Goal: Task Accomplishment & Management: Manage account settings

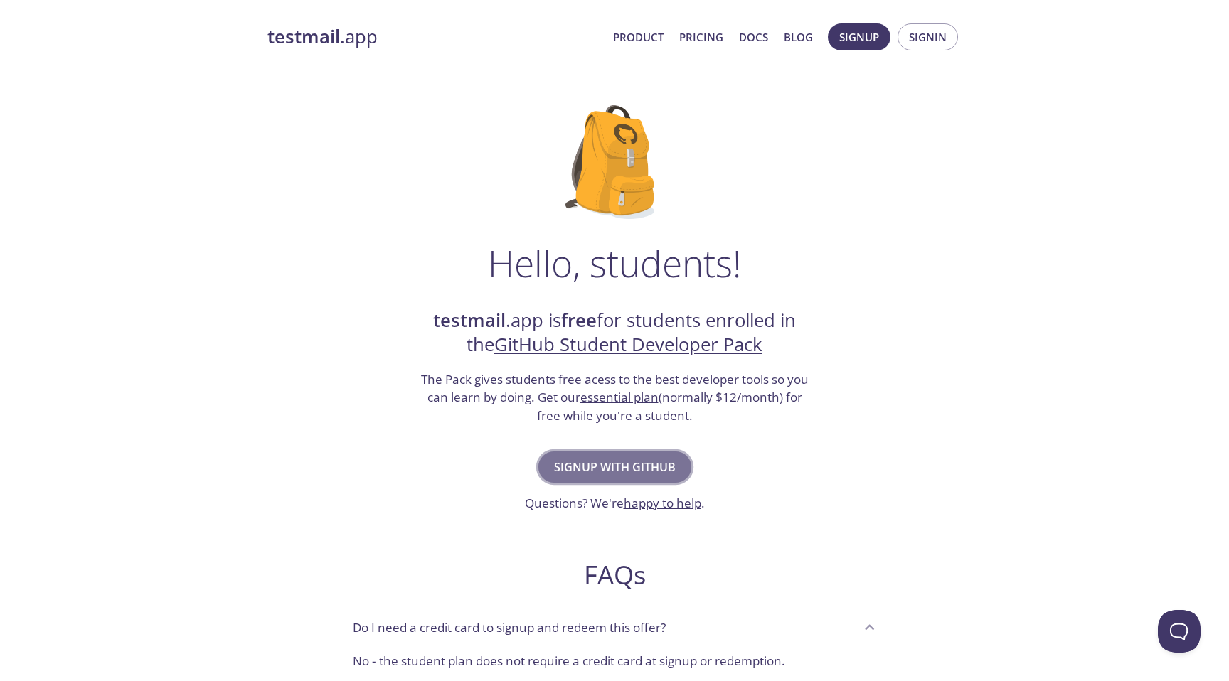
click at [596, 463] on span "Signup with GitHub" at bounding box center [615, 467] width 122 height 20
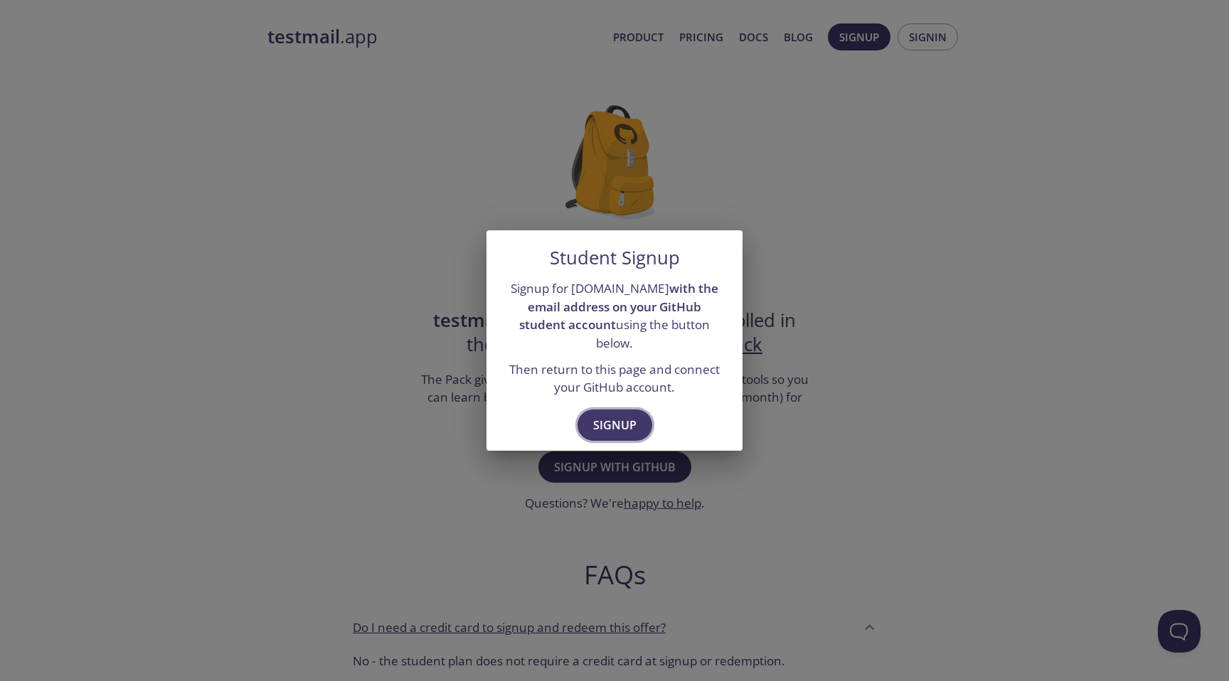
click at [614, 410] on button "Signup" at bounding box center [614, 425] width 75 height 31
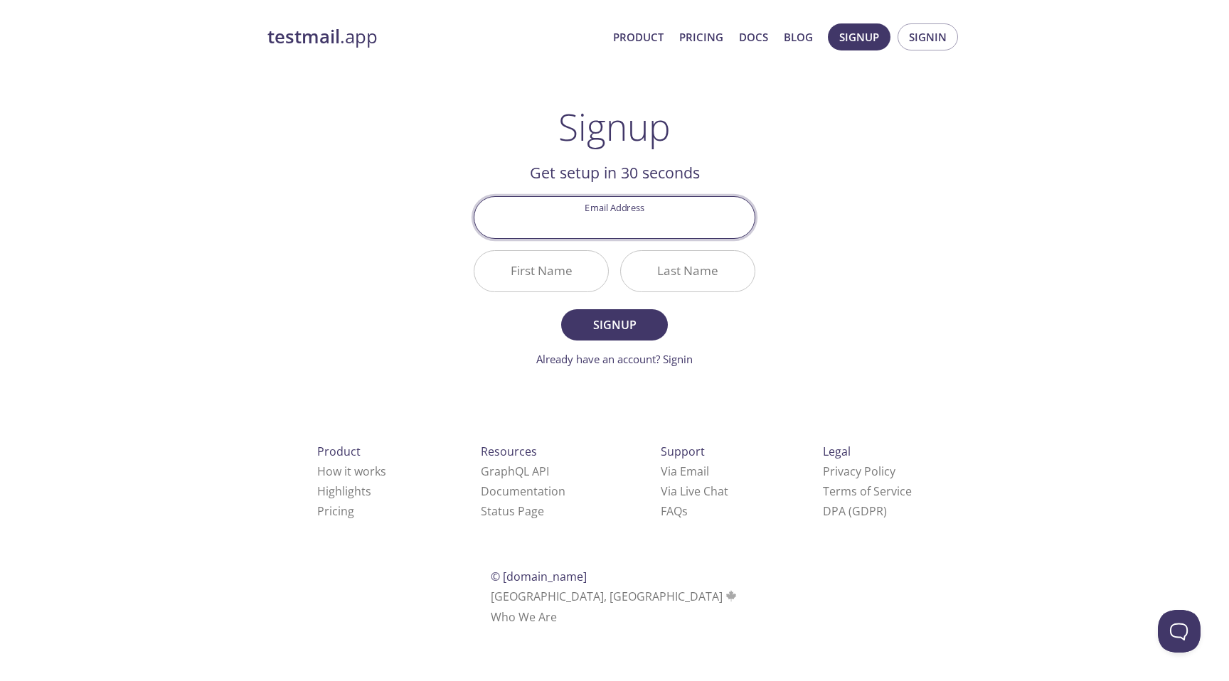
click at [623, 223] on input "Email Address" at bounding box center [614, 217] width 280 height 41
click at [739, 139] on div "Signup Get setup in 30 seconds Email Address First Name Last Name Signup Alread…" at bounding box center [614, 236] width 282 height 262
click at [633, 221] on input "Email Address" at bounding box center [614, 217] width 280 height 41
type input "[EMAIL_ADDRESS][DOMAIN_NAME]"
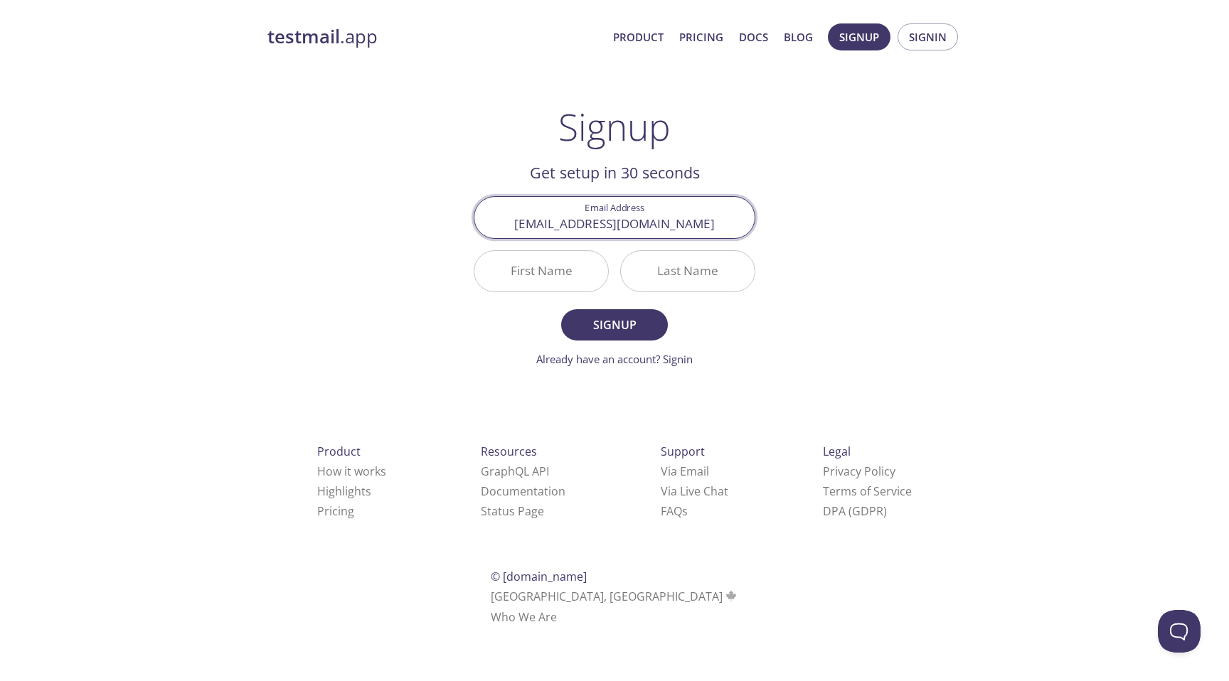
click at [530, 277] on input "First Name" at bounding box center [541, 271] width 134 height 41
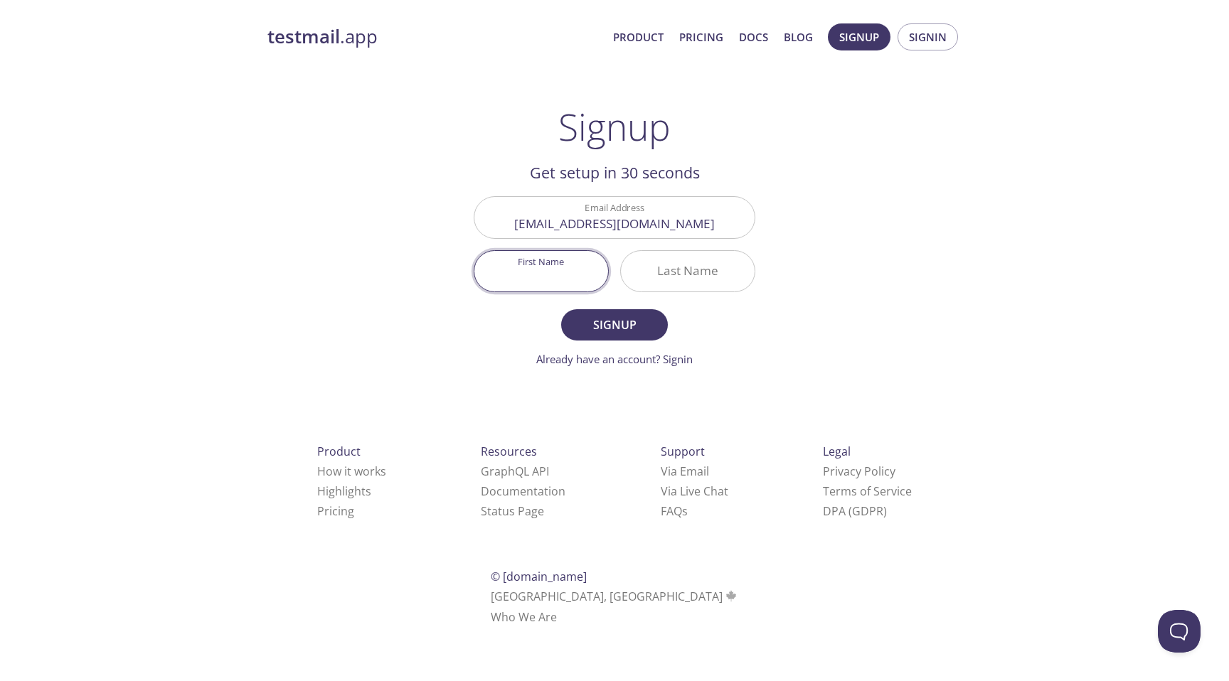
type input "Q"
type input "[PERSON_NAME]"
click at [697, 271] on input "Last Name" at bounding box center [688, 271] width 134 height 41
type input "R"
type input "T"
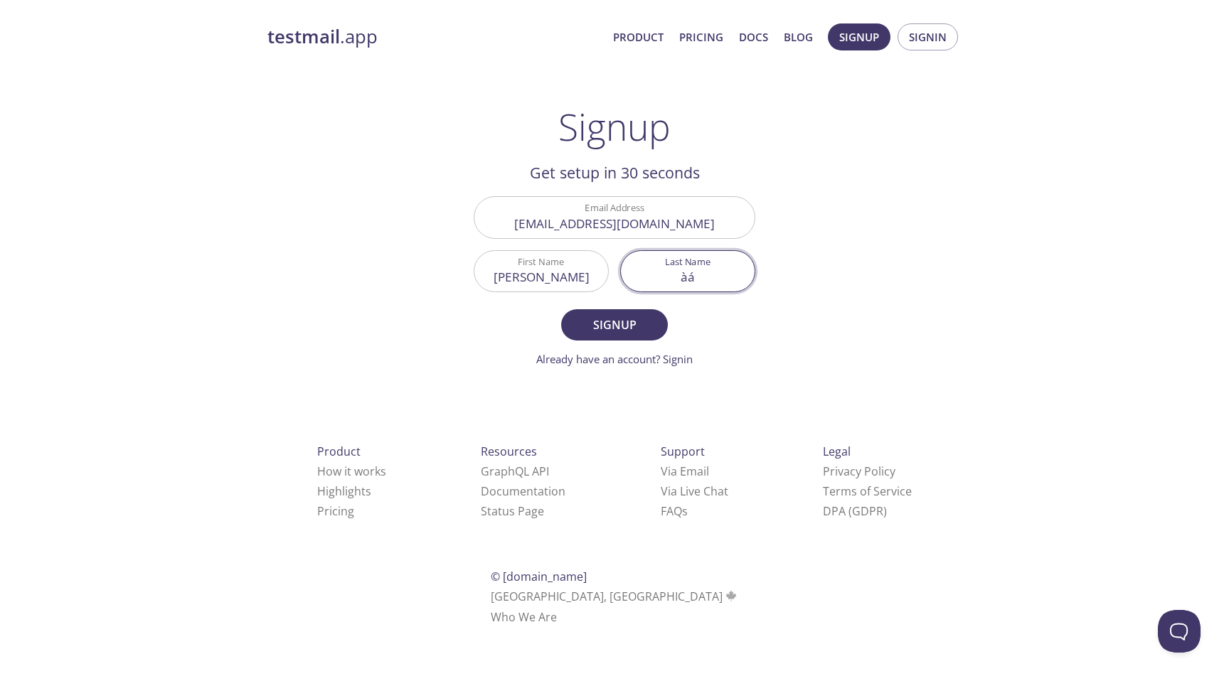
type input "à"
click at [572, 287] on input "[PERSON_NAME]" at bounding box center [541, 271] width 134 height 41
type input "[PERSON_NAME]"
click at [690, 268] on input "Last Name" at bounding box center [688, 271] width 134 height 41
type input "Q"
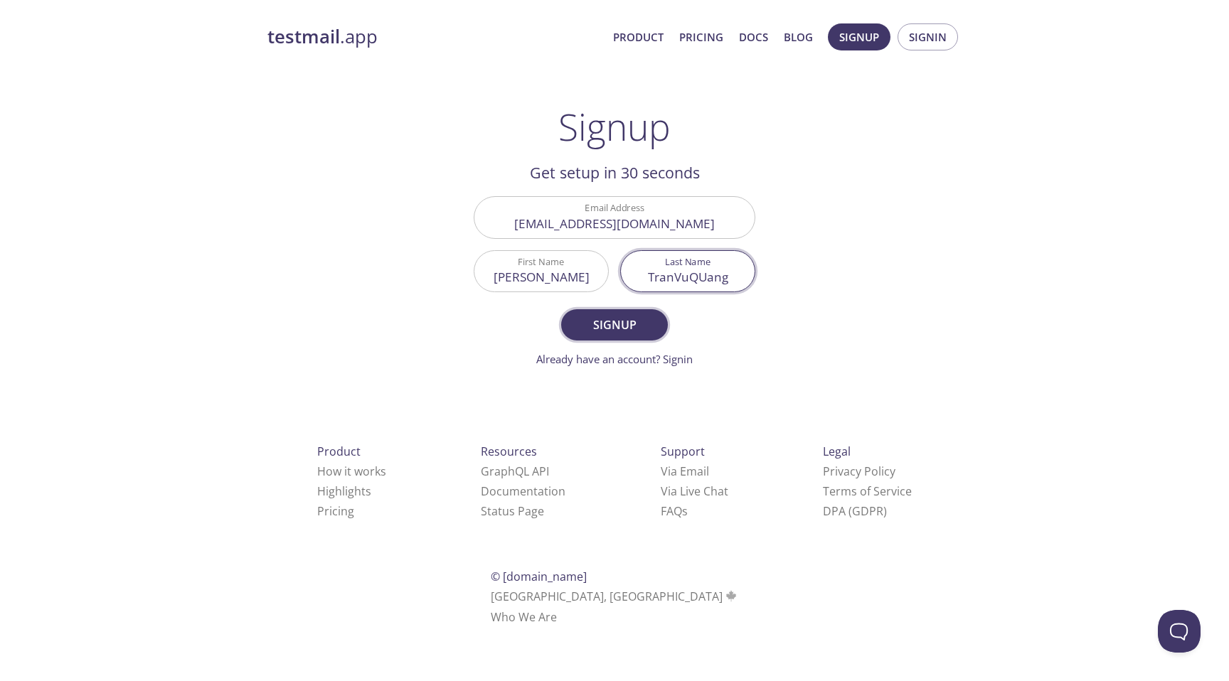
type input "TranVuQUang"
click at [617, 326] on span "Signup" at bounding box center [614, 325] width 75 height 20
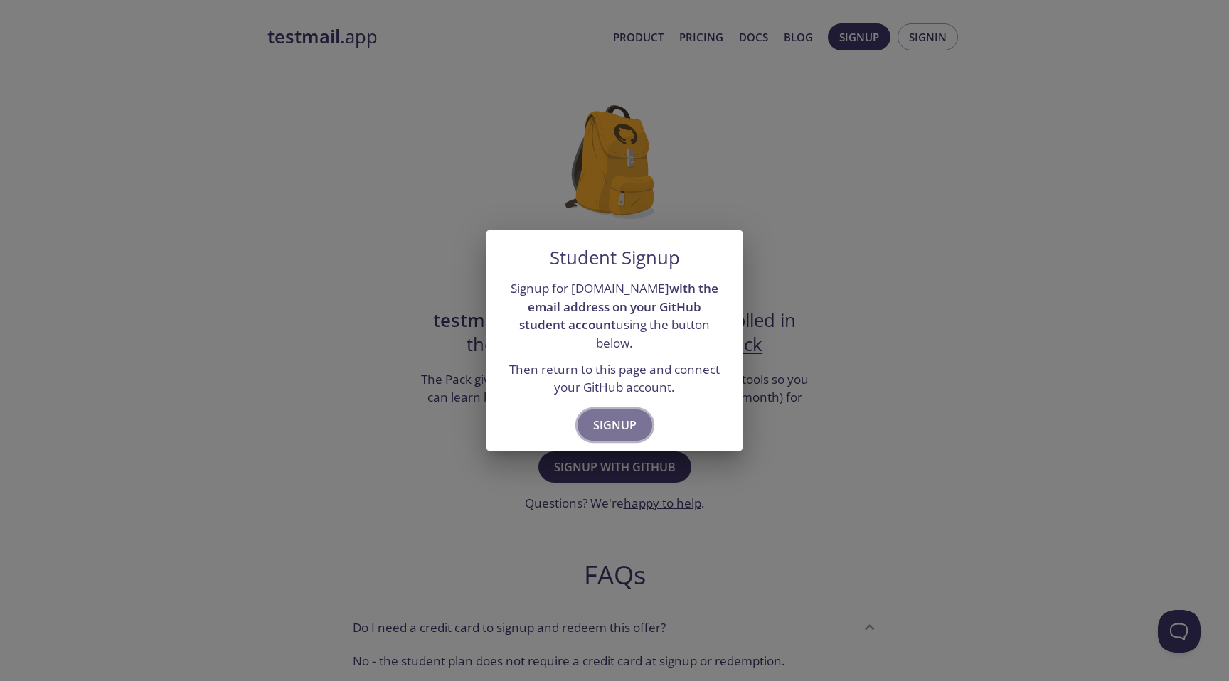
click at [612, 415] on span "Signup" at bounding box center [614, 425] width 43 height 20
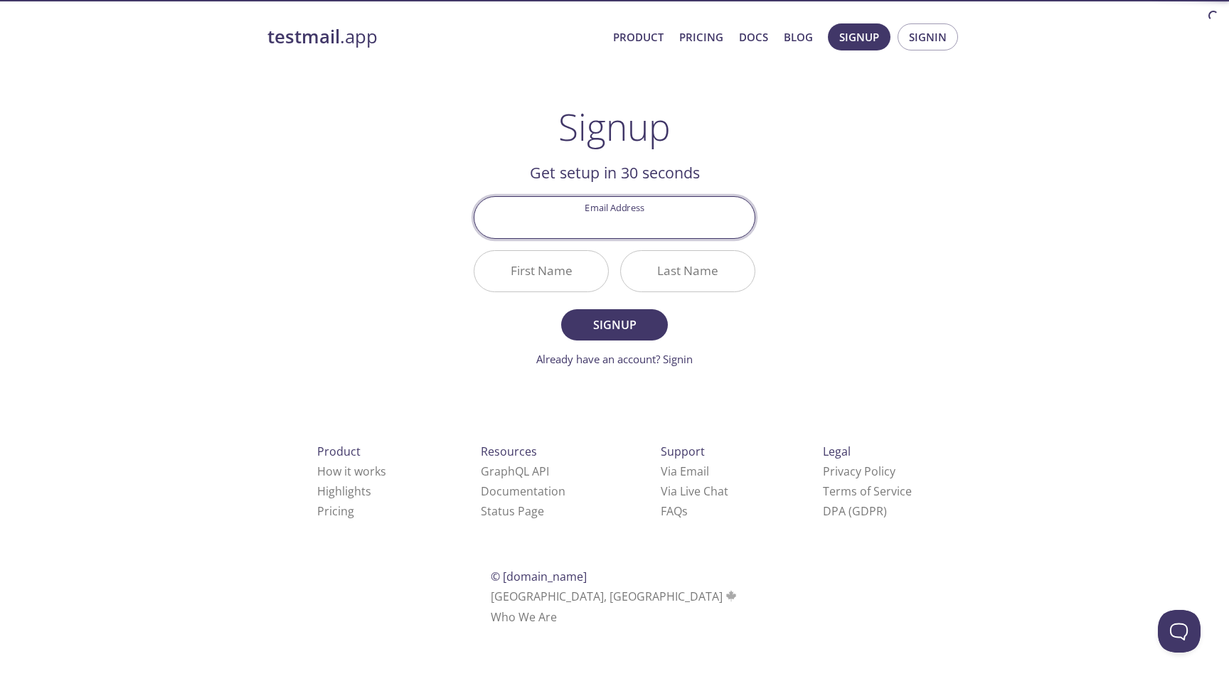
click at [593, 225] on input "Email Address" at bounding box center [614, 217] width 280 height 41
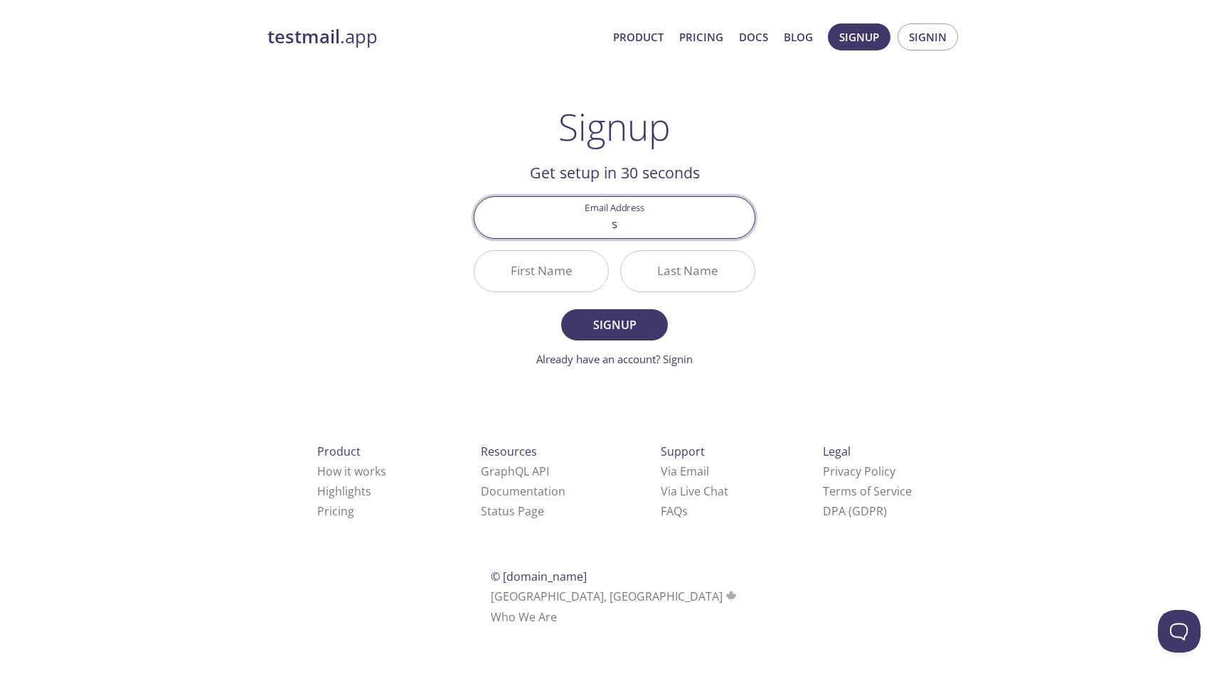
type input "s3916566@rmit.edu.vn"
click at [566, 262] on input "First Name" at bounding box center [541, 271] width 134 height 41
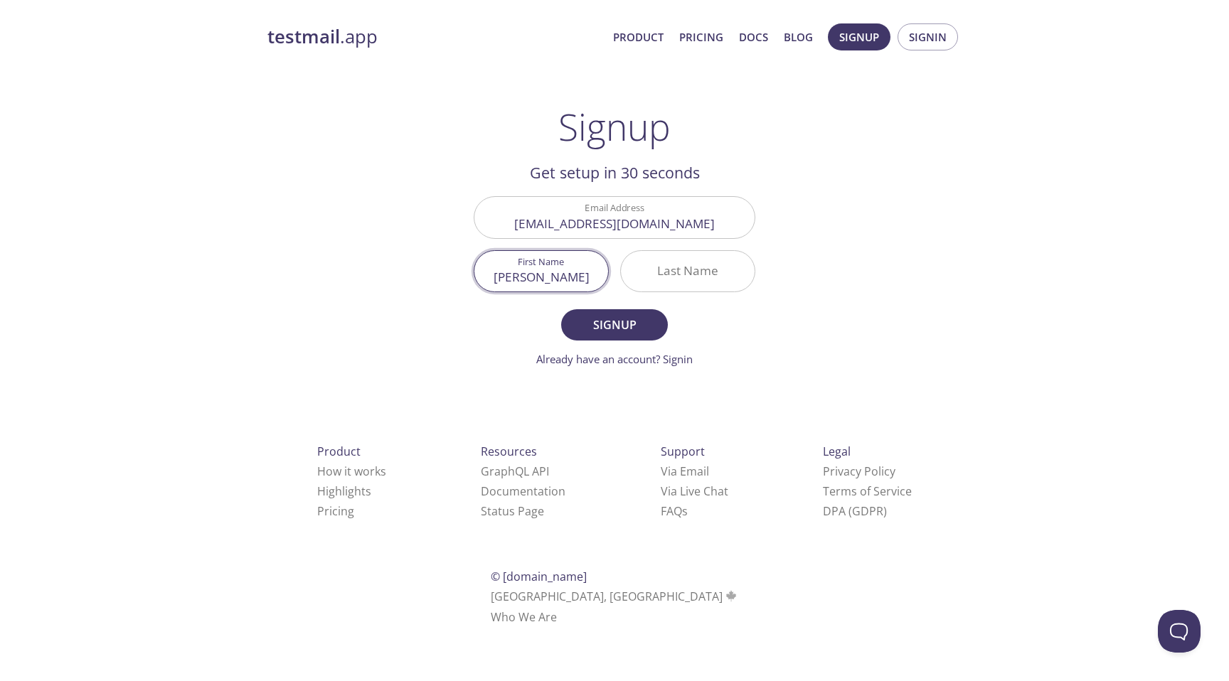
type input "Anh"
click at [671, 277] on input "Last Name" at bounding box center [688, 271] width 134 height 41
type input "TranVuQuang"
click at [619, 327] on span "Signup" at bounding box center [614, 325] width 75 height 20
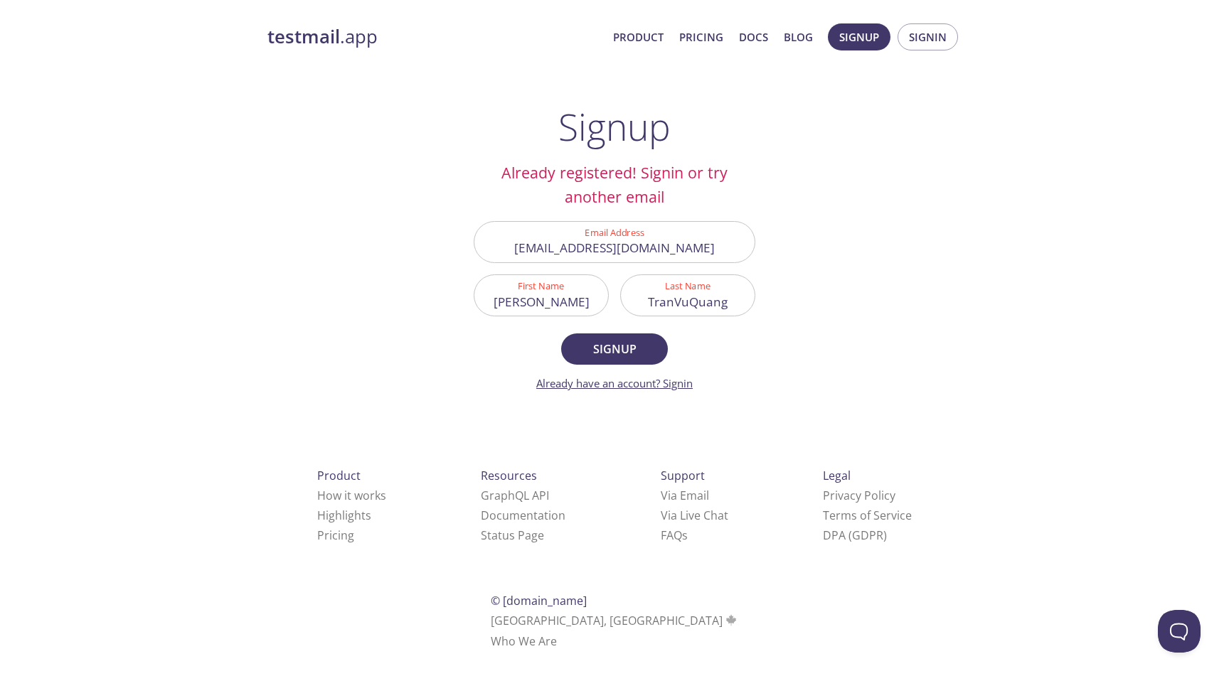
click at [677, 385] on link "Already have an account? Signin" at bounding box center [614, 383] width 156 height 14
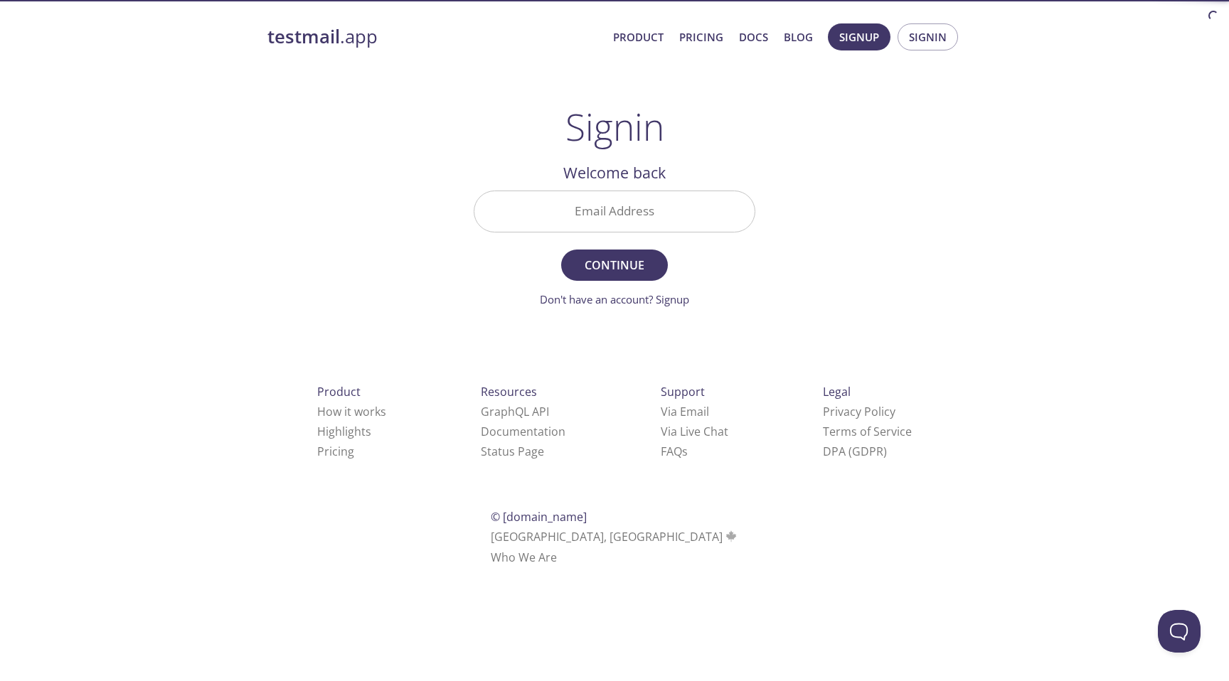
click at [652, 197] on input "Email Address" at bounding box center [614, 211] width 280 height 41
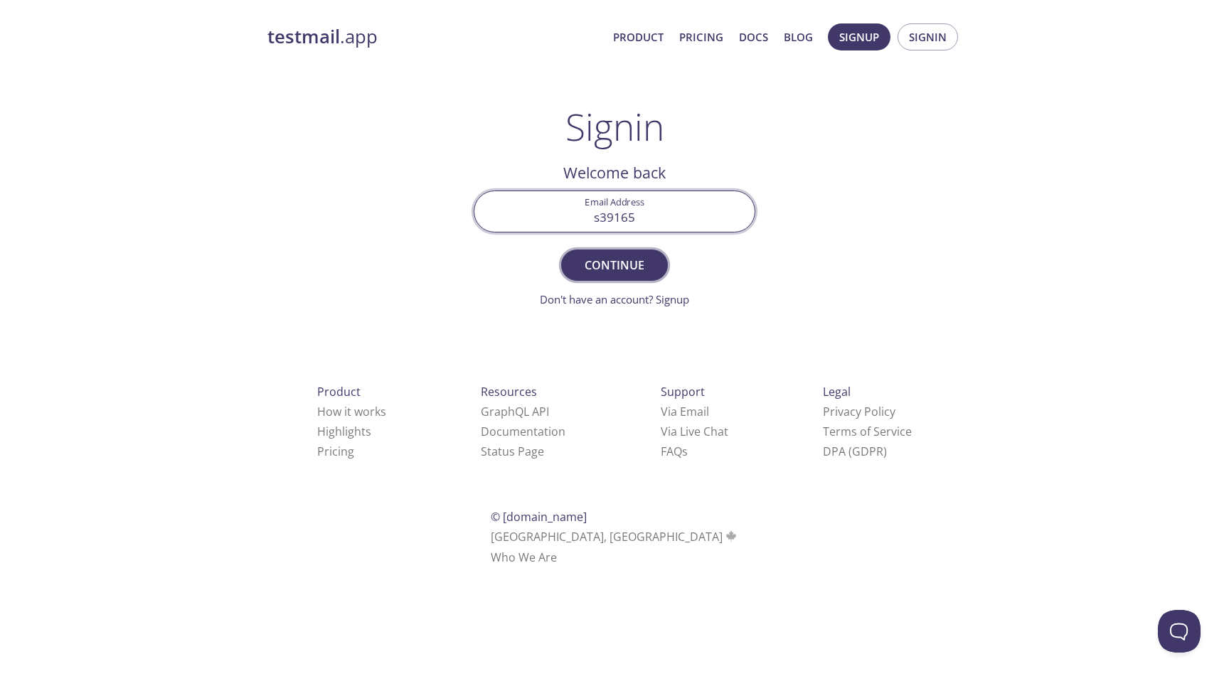
type input "s3916566@rmit.edu.vn"
click at [628, 265] on span "Continue" at bounding box center [614, 265] width 75 height 20
click at [625, 214] on input "Signin Security Code" at bounding box center [614, 211] width 280 height 41
paste input "5VX9QKM"
type input "5VX9QKM"
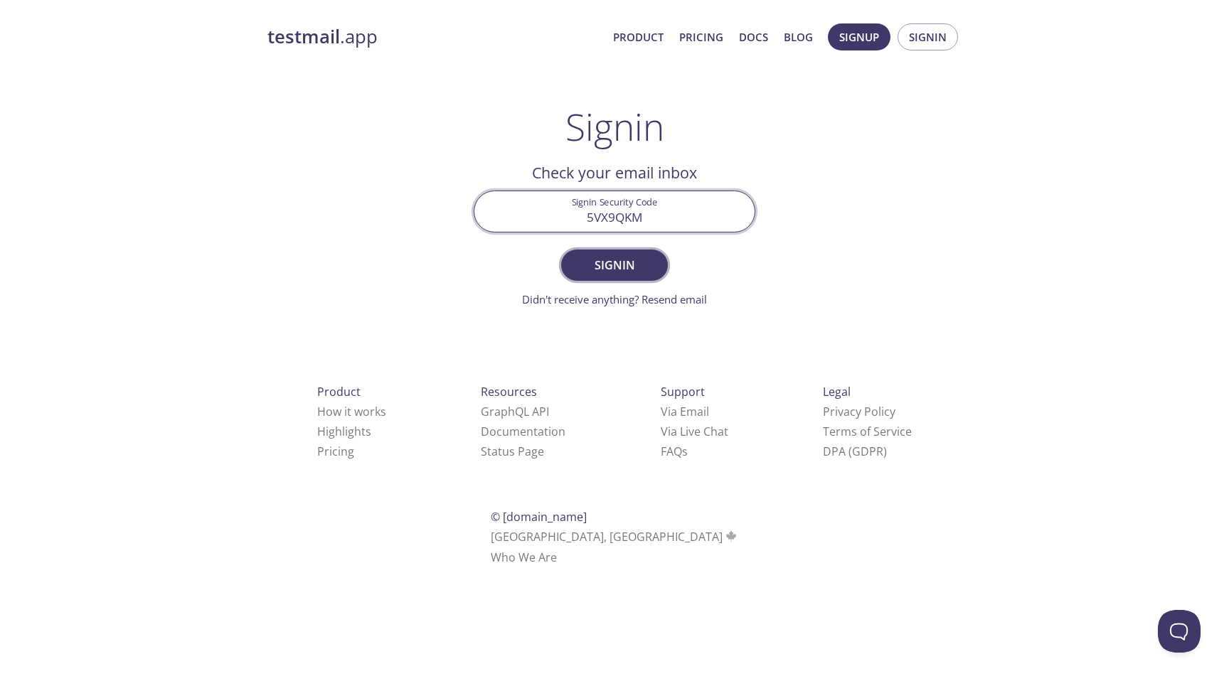
click at [615, 262] on span "Signin" at bounding box center [614, 265] width 75 height 20
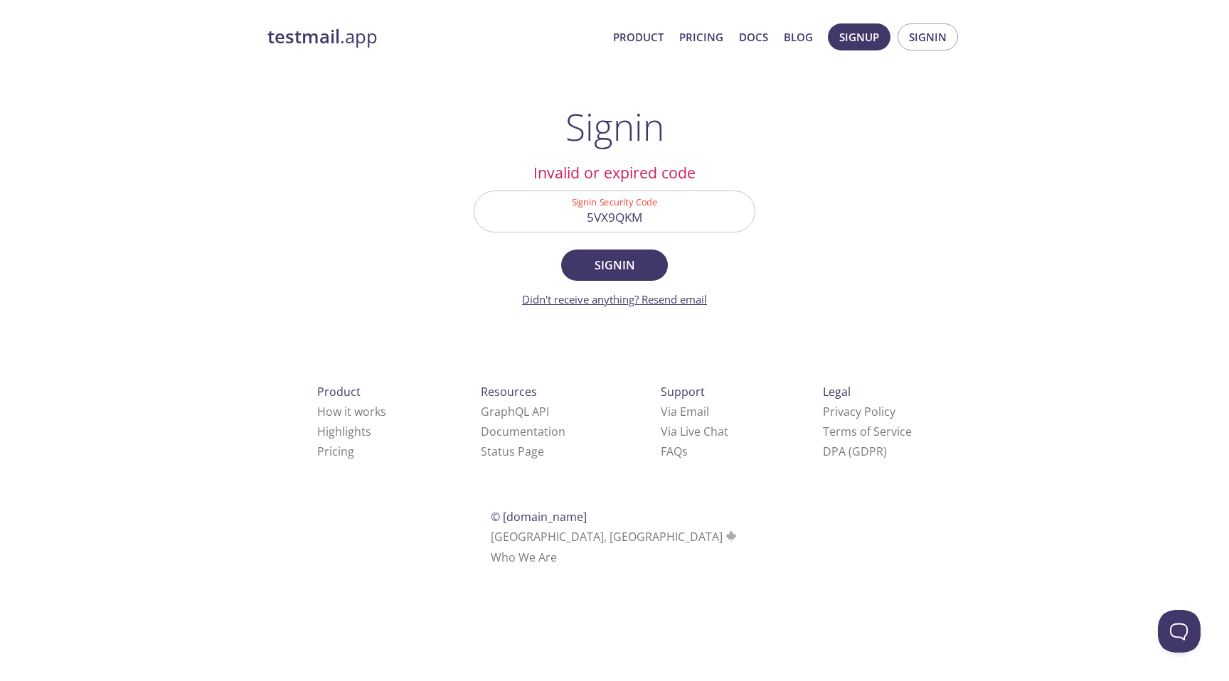
click at [663, 300] on link "Didn't receive anything? Resend email" at bounding box center [614, 299] width 185 height 14
drag, startPoint x: 665, startPoint y: 219, endPoint x: 525, endPoint y: 220, distance: 140.1
click at [525, 220] on input "5VX9QKM" at bounding box center [614, 211] width 280 height 41
click at [612, 265] on span "Signin" at bounding box center [614, 265] width 75 height 20
click at [666, 211] on input "5VX9QKM" at bounding box center [614, 211] width 280 height 41
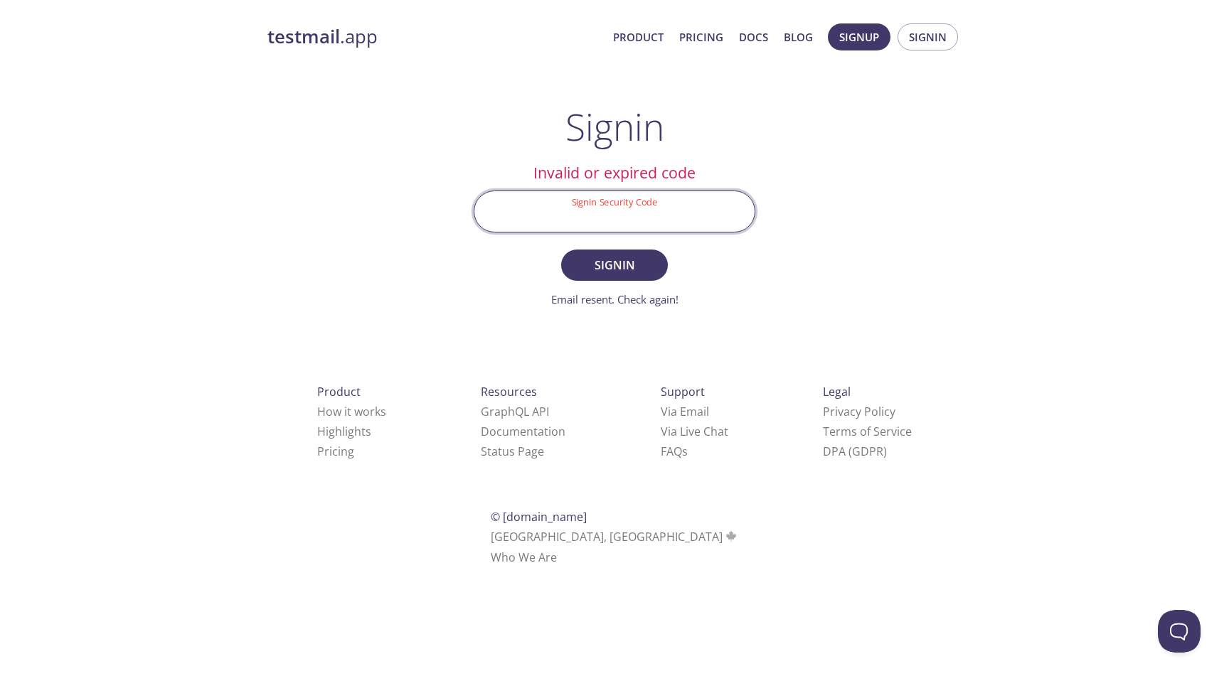
paste input "DAQ2NEW"
type input "DAQ2NEW"
click at [621, 257] on span "Signin" at bounding box center [614, 265] width 75 height 20
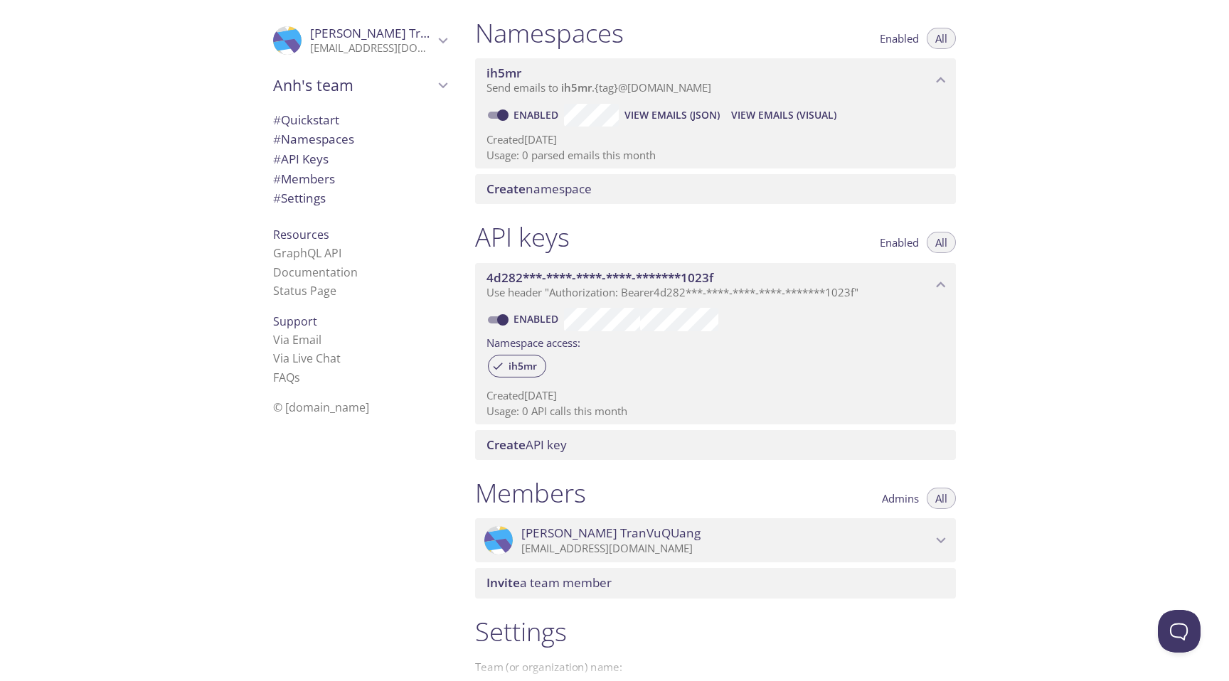
scroll to position [159, 0]
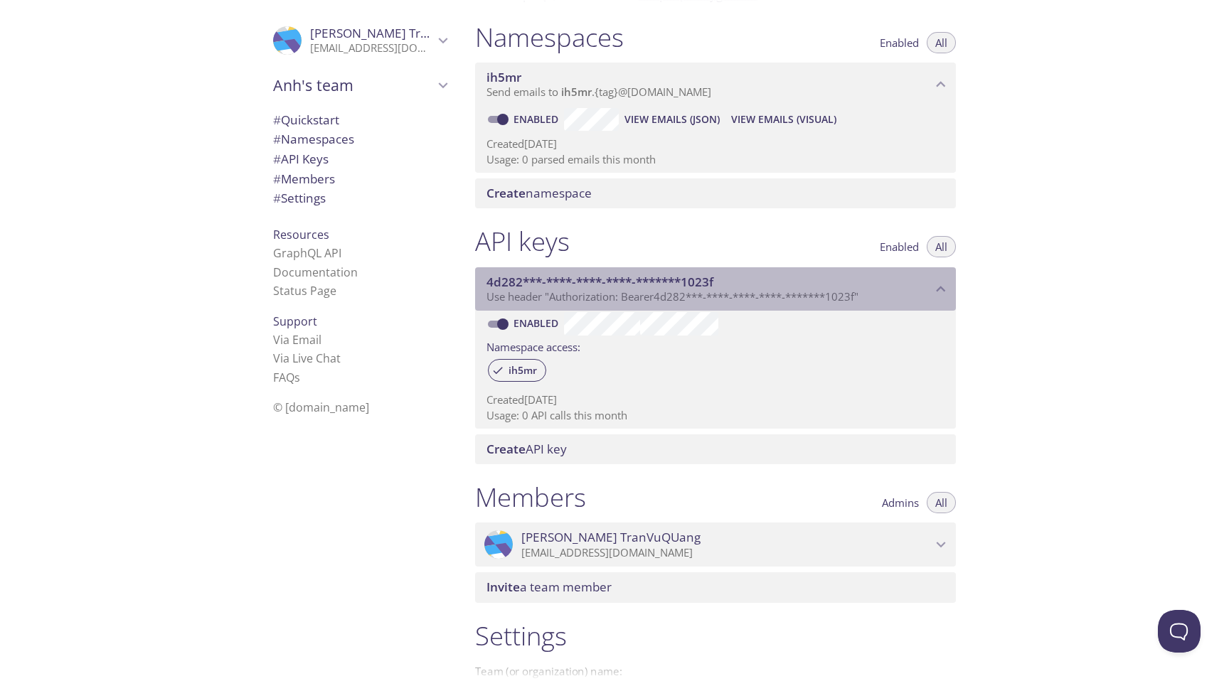
click at [943, 290] on icon "4d282***-****-****-****-*******1023f API key" at bounding box center [940, 289] width 9 height 6
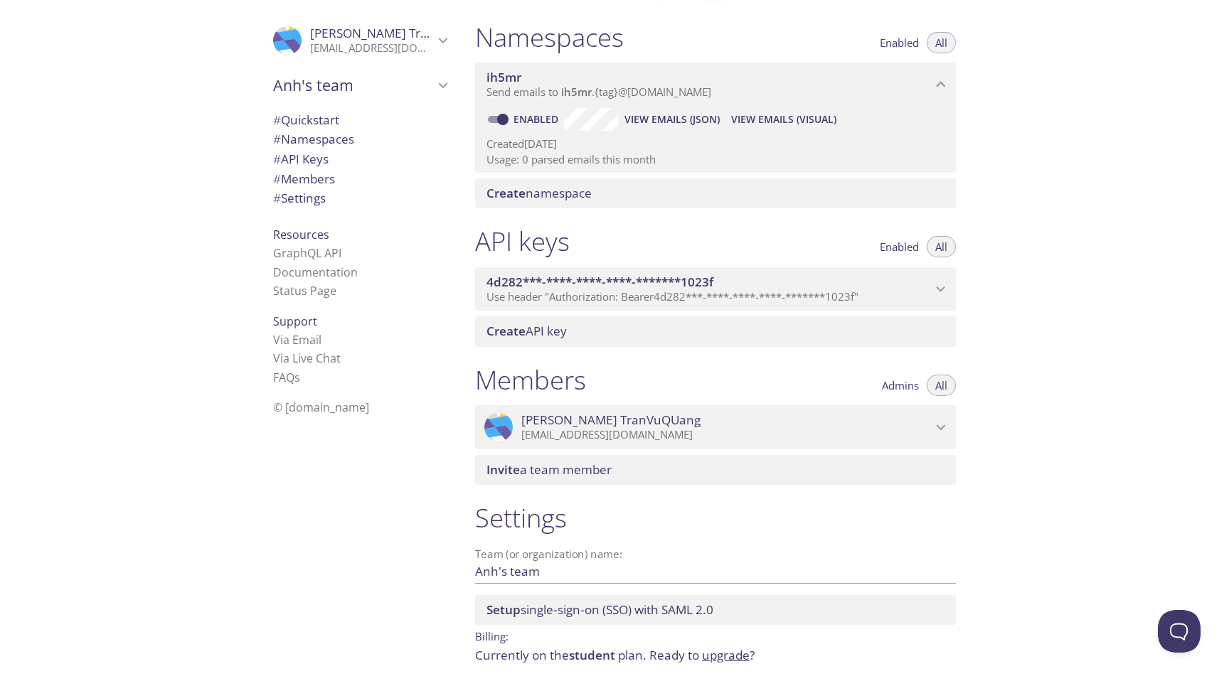
click at [943, 290] on icon "4d282***-****-****-****-*******1023f API key" at bounding box center [940, 289] width 18 height 18
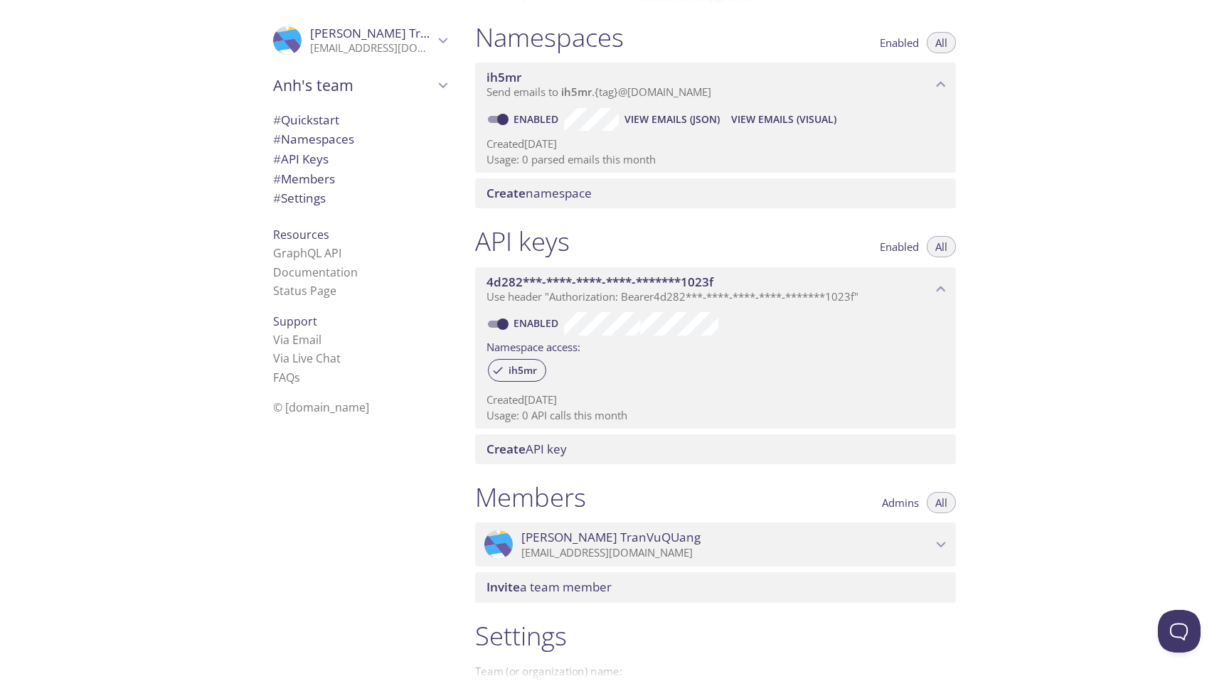
click at [792, 302] on span "Use header "Authorization: Bearer 4d282***-****-****-****-*******1023f "" at bounding box center [672, 296] width 372 height 14
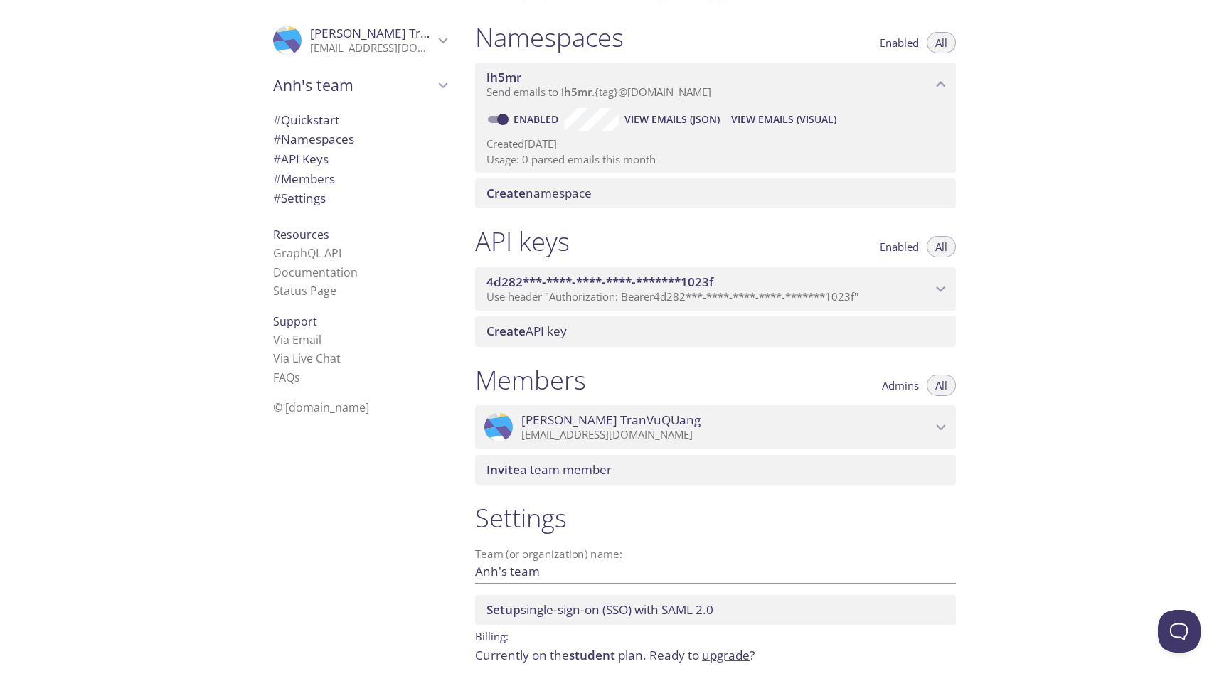
click at [792, 302] on span "Use header "Authorization: Bearer 4d282***-****-****-****-*******1023f "" at bounding box center [672, 296] width 372 height 14
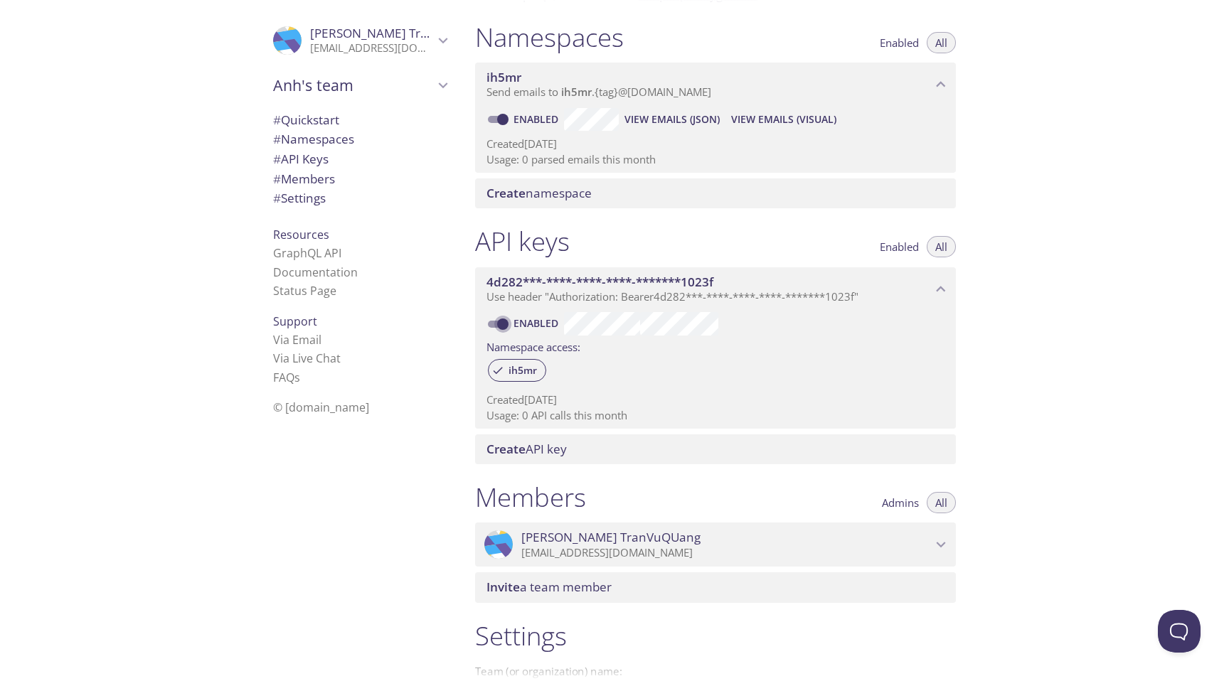
click at [498, 323] on input "Enabled" at bounding box center [502, 324] width 51 height 17
click at [496, 323] on input "Disabled" at bounding box center [491, 324] width 51 height 17
checkbox input "true"
click at [627, 439] on div "Create API key" at bounding box center [715, 449] width 481 height 30
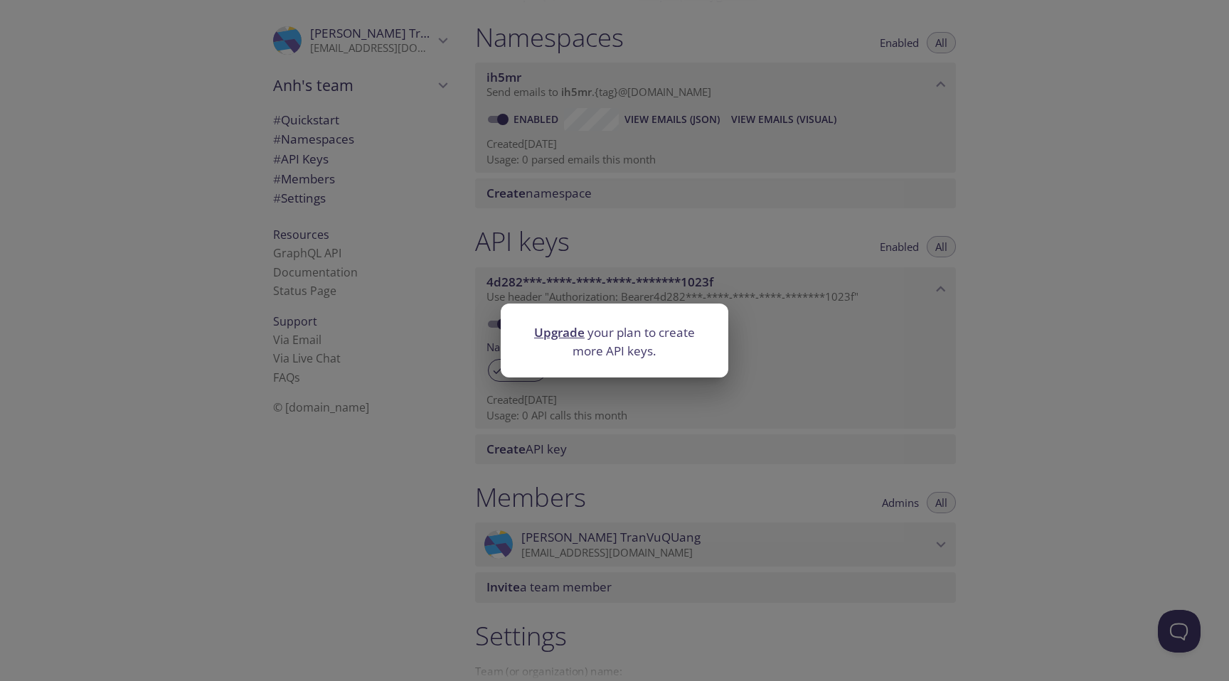
click at [774, 365] on div "Upgrade your plan to create more API keys." at bounding box center [614, 340] width 1229 height 681
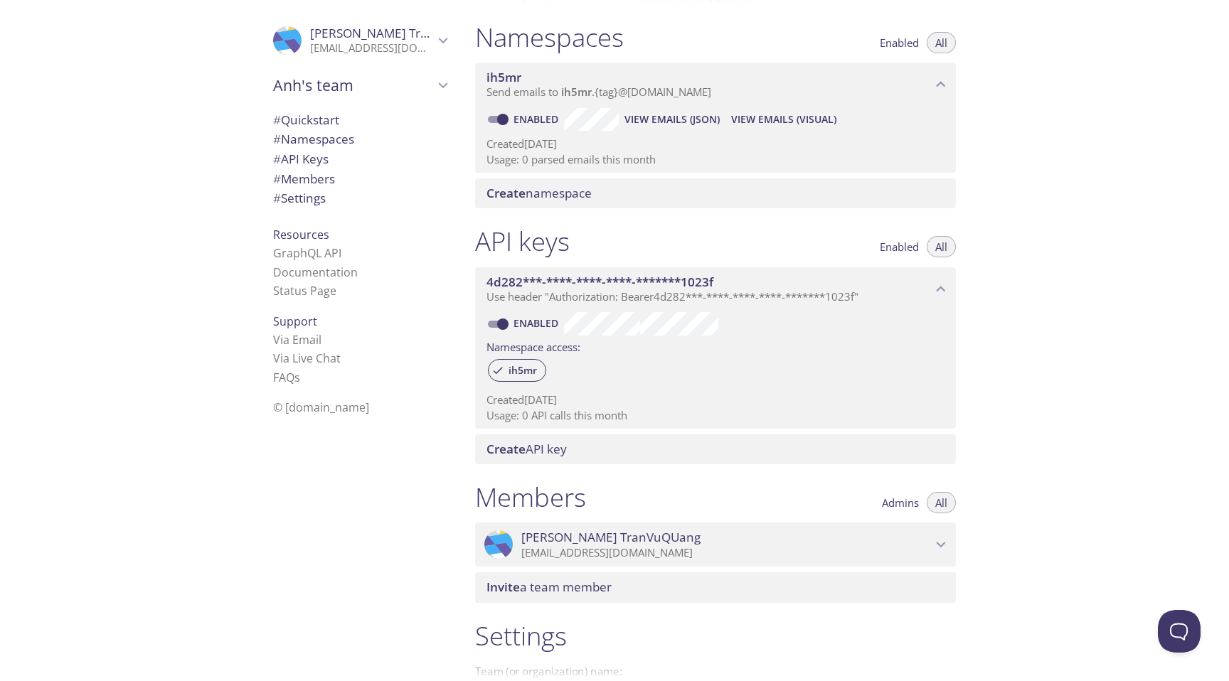
click at [703, 183] on div "Create namespace" at bounding box center [715, 193] width 481 height 30
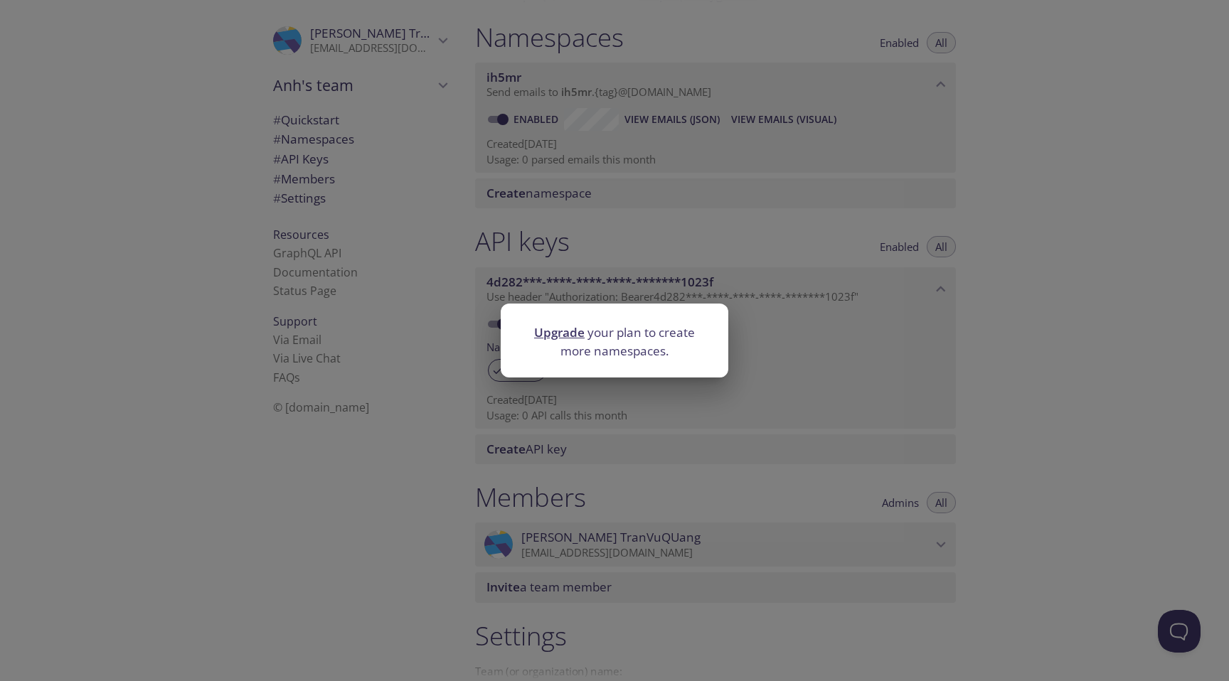
click at [574, 340] on link "Upgrade" at bounding box center [559, 332] width 50 height 16
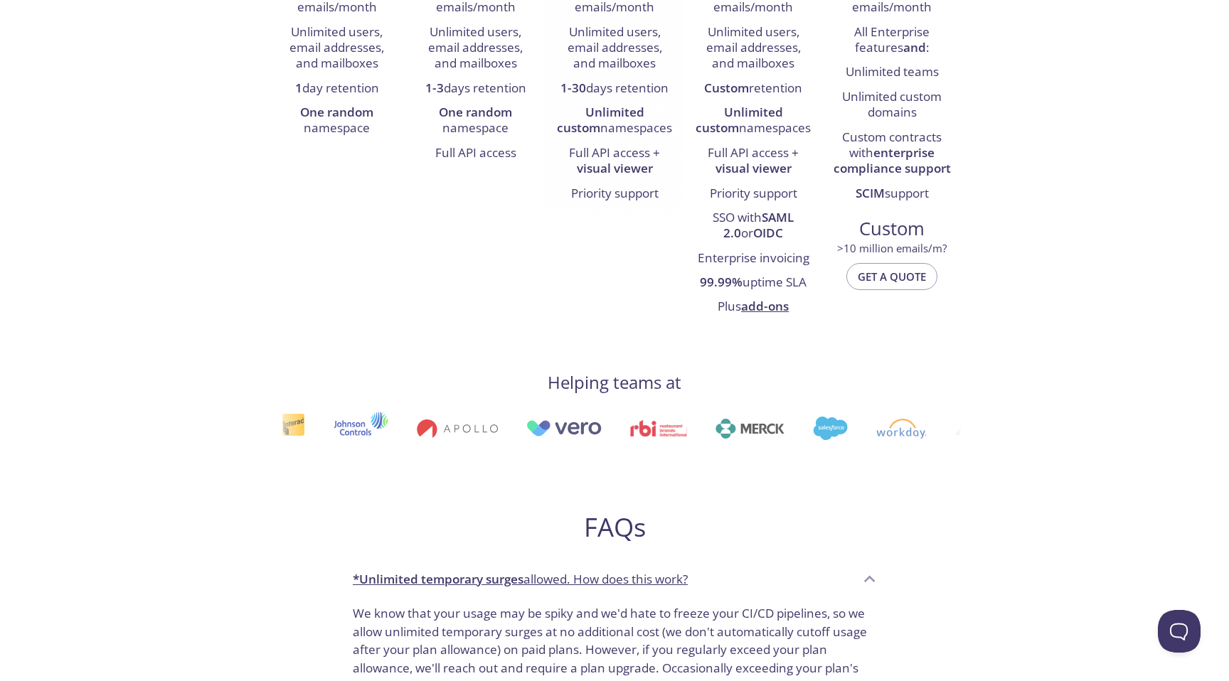
scroll to position [432, 0]
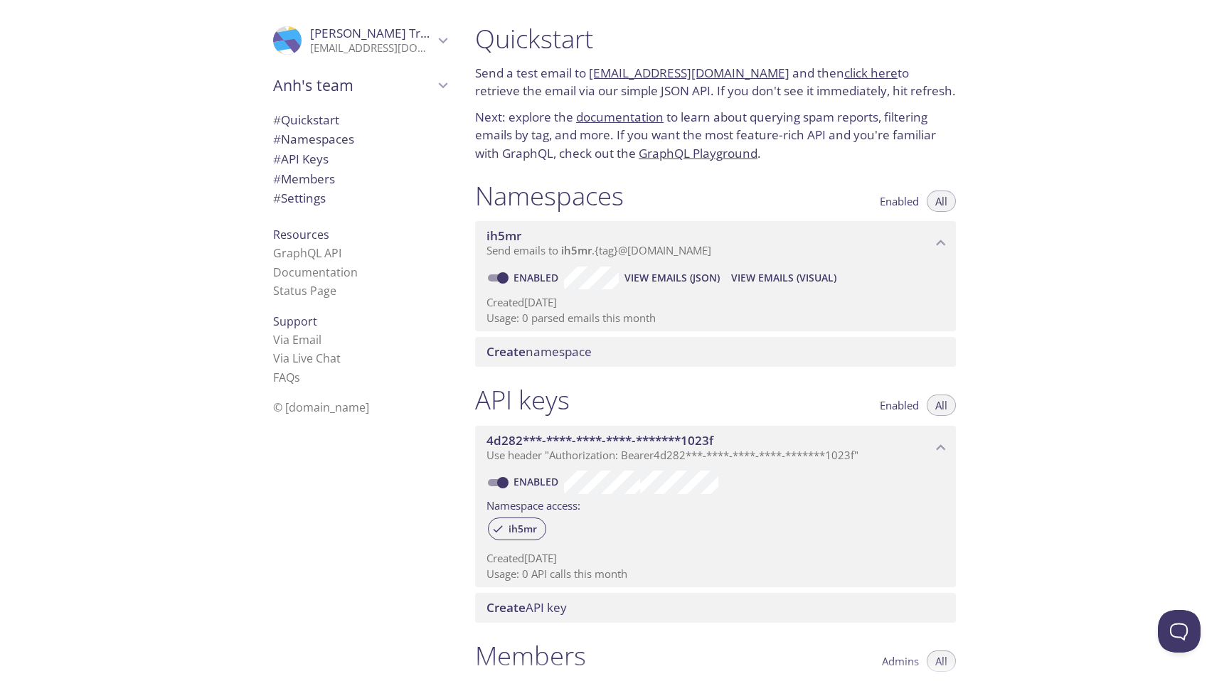
click at [625, 449] on span "Use header "Authorization: Bearer 4d282***-****-****-****-*******1023f "" at bounding box center [672, 455] width 372 height 14
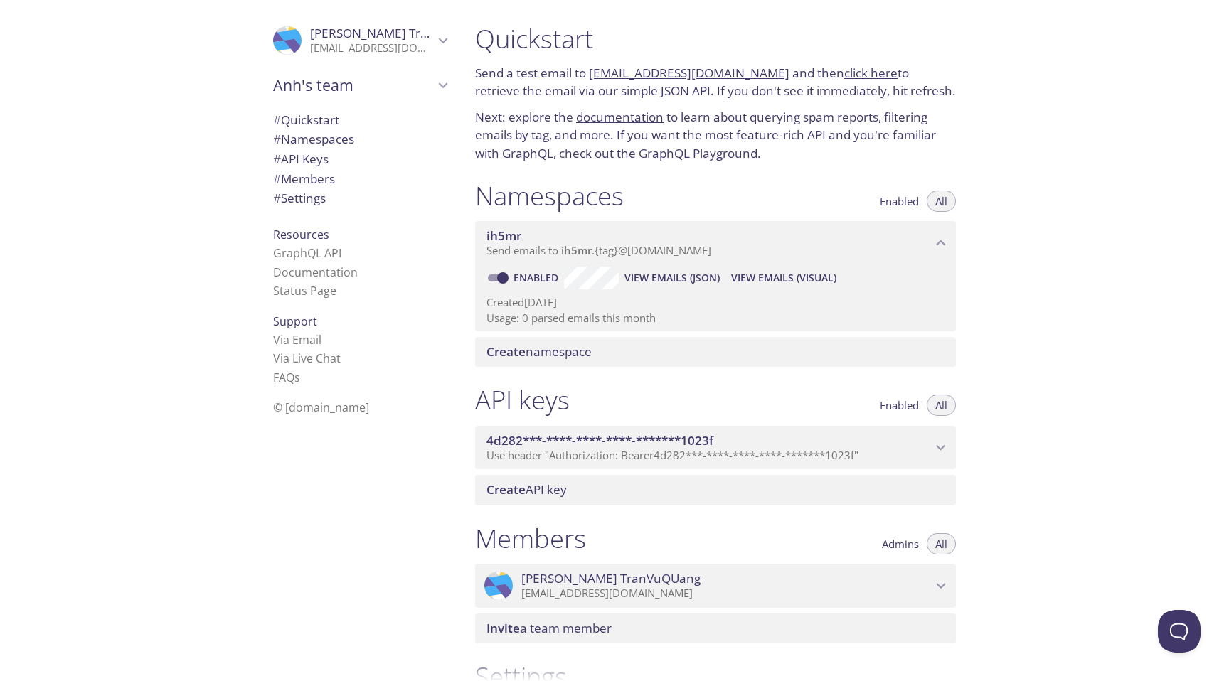
click at [625, 449] on span "Use header "Authorization: Bearer 4d282***-****-****-****-*******1023f "" at bounding box center [672, 455] width 372 height 14
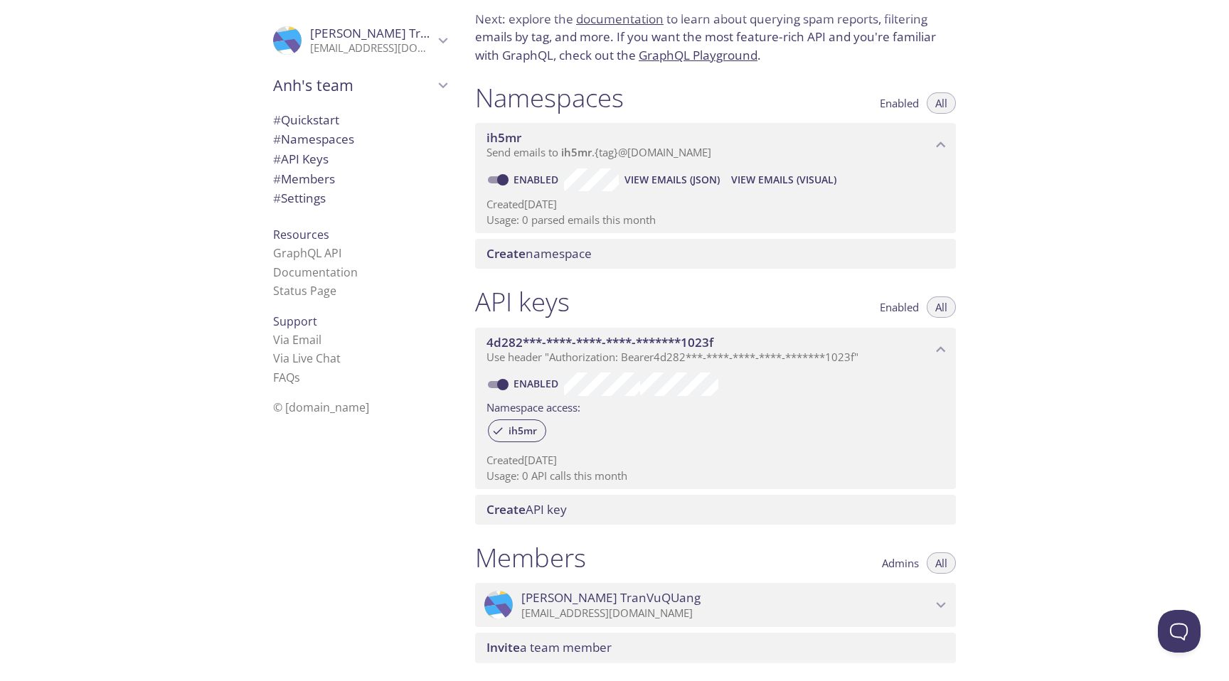
scroll to position [77, 0]
